Goal: Complete application form

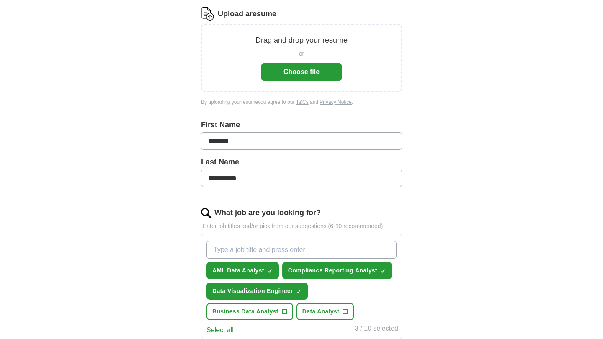
scroll to position [109, 0]
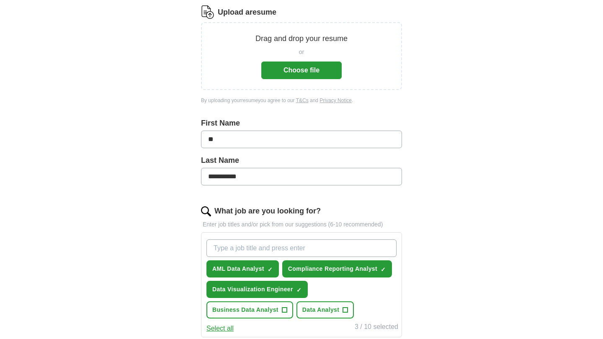
type input "*"
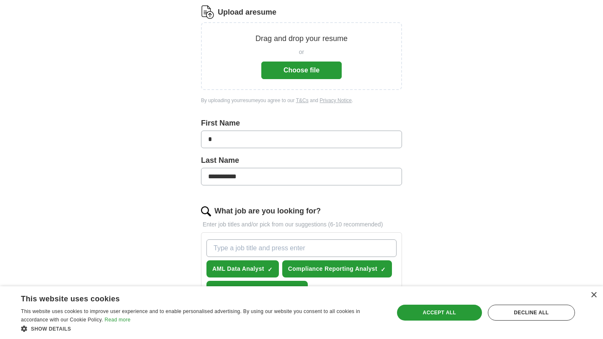
type input "*"
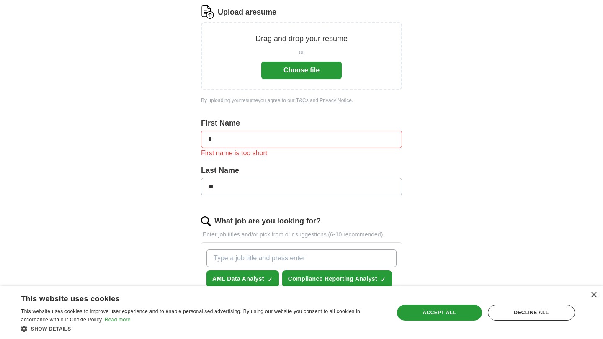
type input "*"
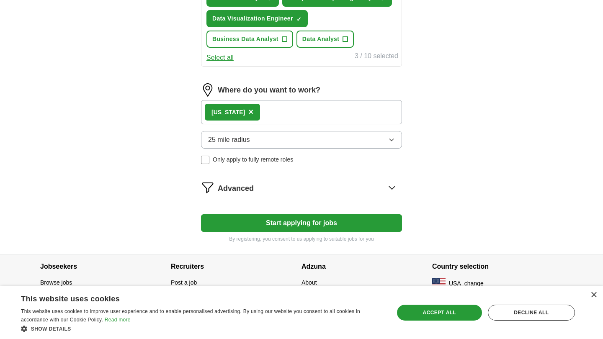
scroll to position [390, 0]
click at [248, 113] on div "[US_STATE] ×" at bounding box center [301, 112] width 201 height 24
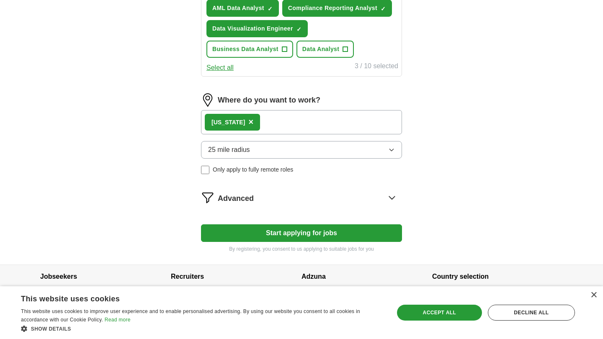
click at [252, 125] on span "×" at bounding box center [251, 121] width 5 height 9
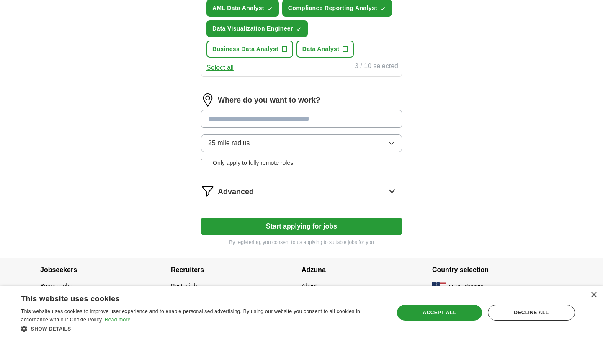
click at [250, 119] on input at bounding box center [301, 119] width 201 height 18
type input "*****"
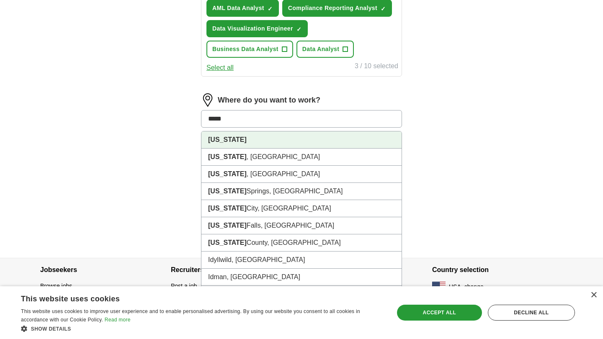
click at [277, 145] on li "[US_STATE]" at bounding box center [302, 140] width 200 height 17
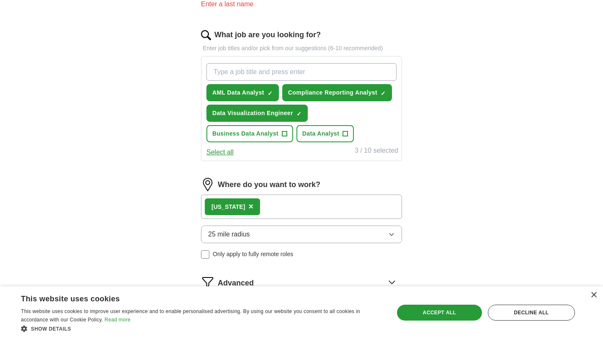
scroll to position [297, 0]
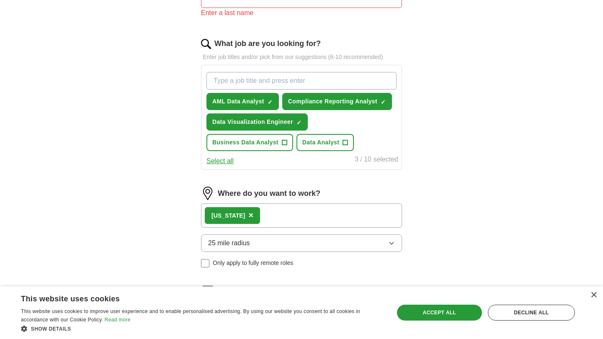
click at [295, 119] on button "Data Visualization Engineer ✓ ×" at bounding box center [257, 122] width 101 height 17
click at [267, 98] on button "AML Data Analyst ✓ ×" at bounding box center [243, 101] width 73 height 17
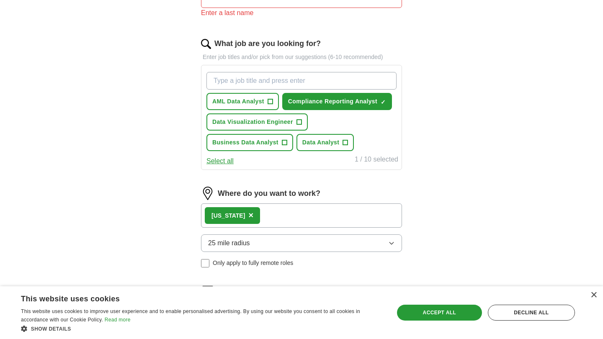
click at [313, 98] on span "Compliance Reporting Analyst" at bounding box center [332, 101] width 89 height 9
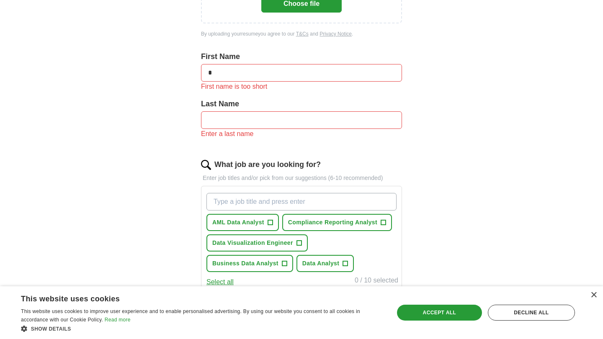
scroll to position [144, 0]
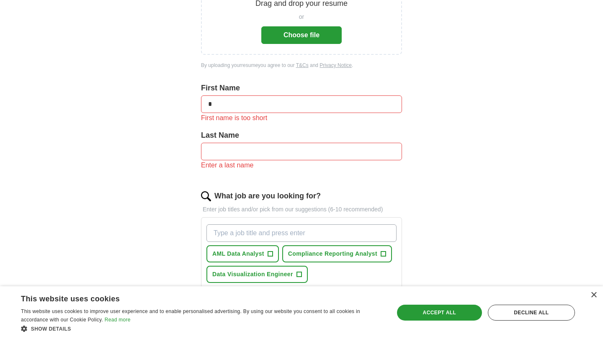
click at [396, 152] on input "text" at bounding box center [301, 152] width 201 height 18
type input "*"
click at [460, 191] on div "ApplyIQ Let ApplyIQ do the hard work of searching and applying for jobs. Just t…" at bounding box center [302, 195] width 536 height 629
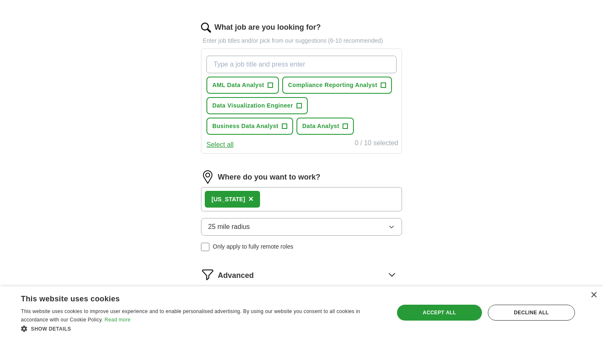
scroll to position [314, 0]
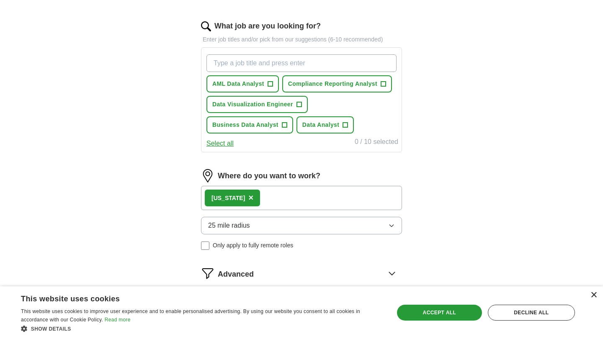
click at [593, 295] on div "×" at bounding box center [594, 296] width 6 height 6
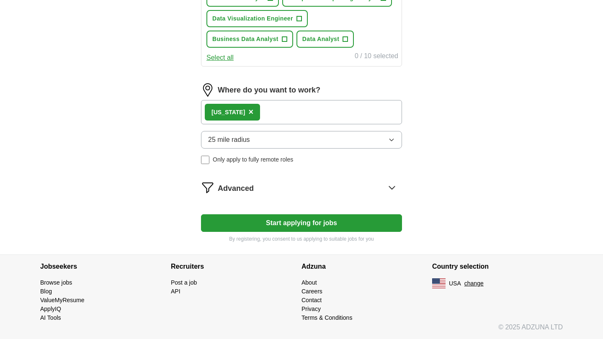
scroll to position [400, 0]
click at [310, 221] on button "Start applying for jobs" at bounding box center [301, 224] width 201 height 18
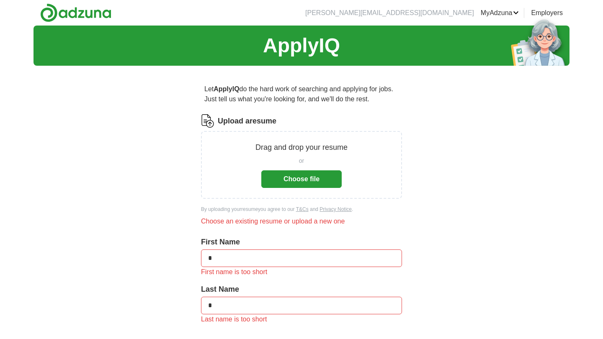
scroll to position [0, 0]
click at [503, 13] on link "MyAdzuna" at bounding box center [500, 13] width 39 height 10
click at [0, 0] on link "Alerts" at bounding box center [0, 0] width 0 height 0
